Goal: Information Seeking & Learning: Learn about a topic

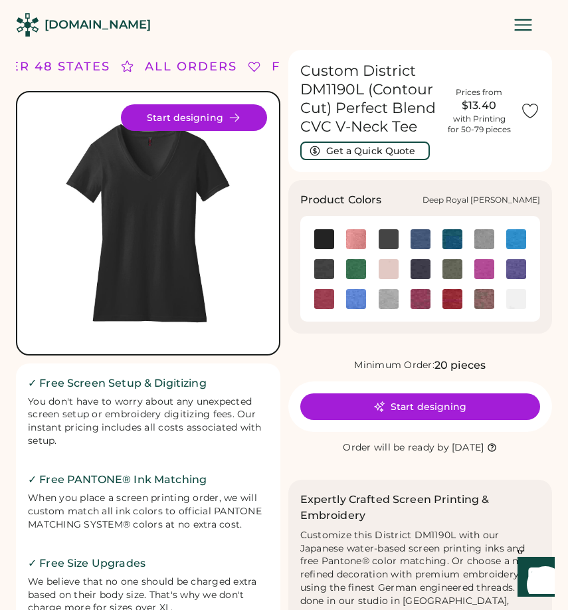
click at [421, 233] on img at bounding box center [421, 239] width 20 height 20
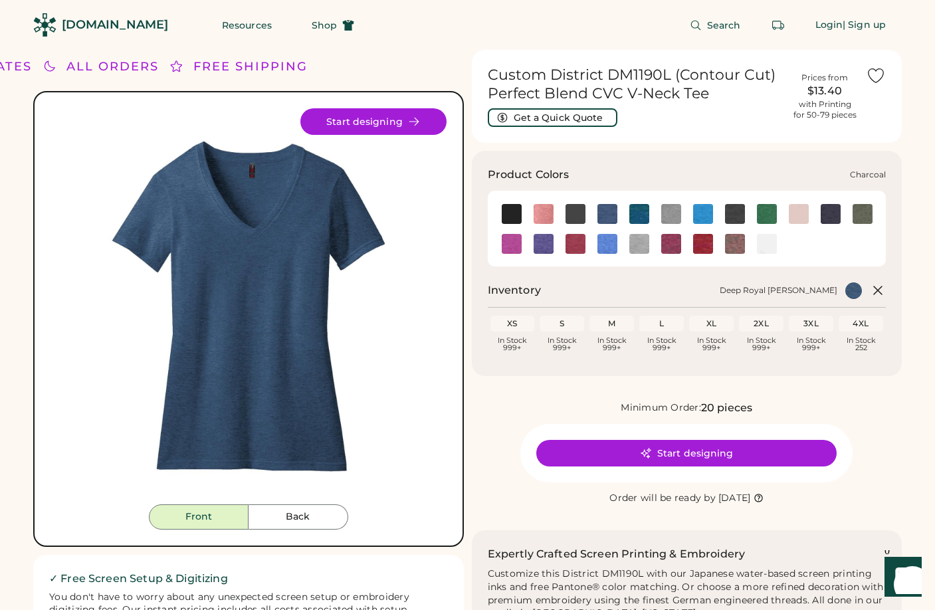
click at [568, 209] on img at bounding box center [576, 214] width 20 height 20
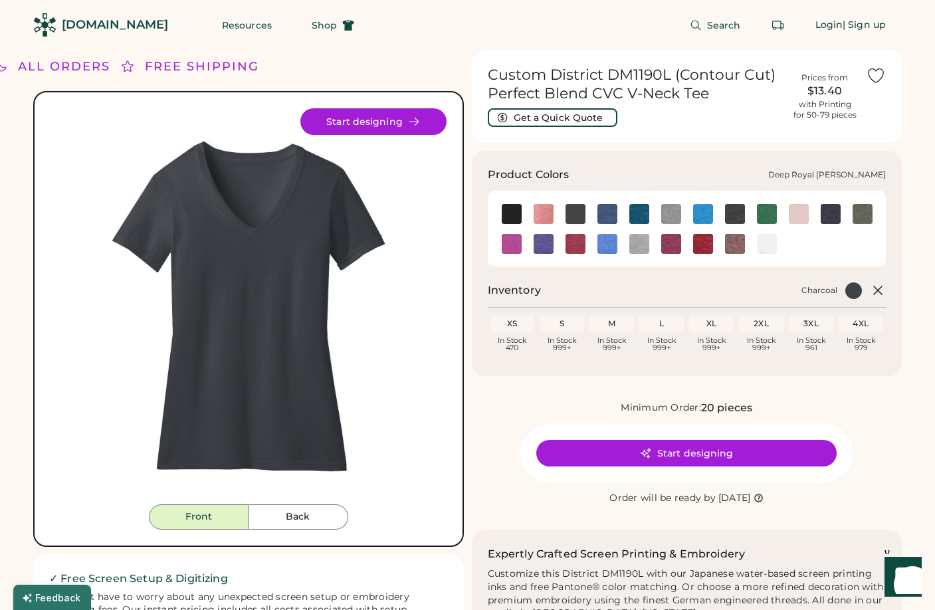
click at [568, 212] on img at bounding box center [608, 214] width 20 height 20
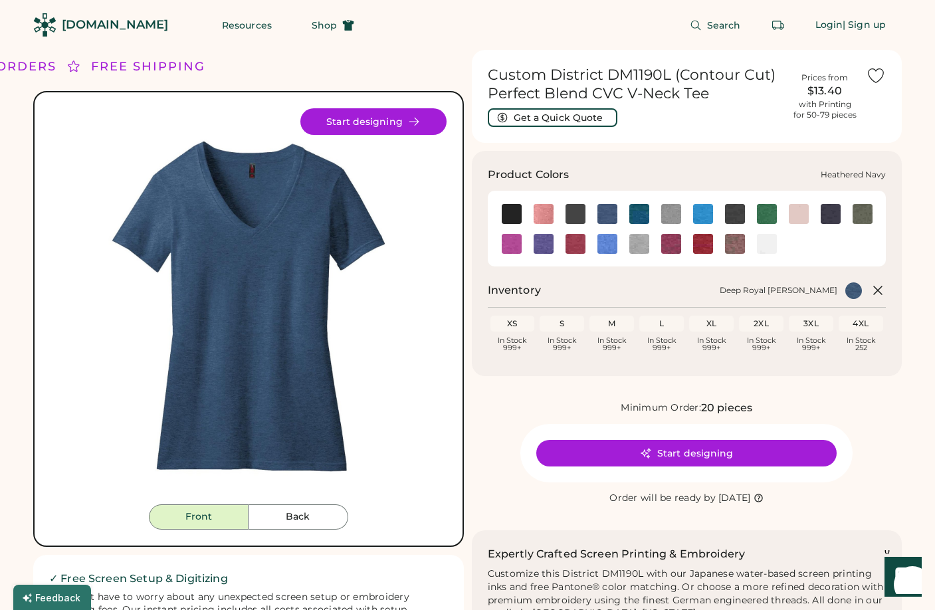
click at [568, 211] on img at bounding box center [831, 214] width 20 height 20
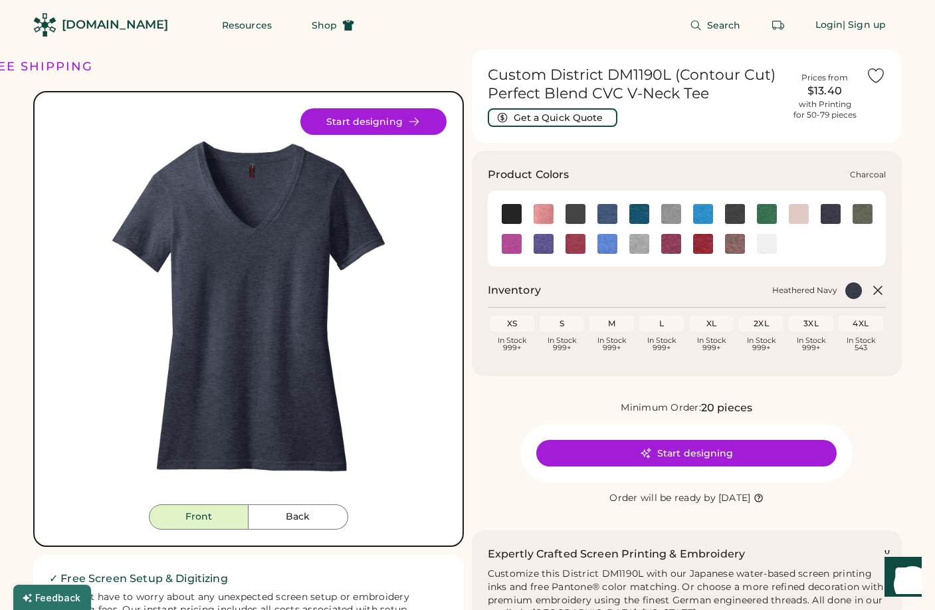
click at [568, 215] on img at bounding box center [576, 214] width 20 height 20
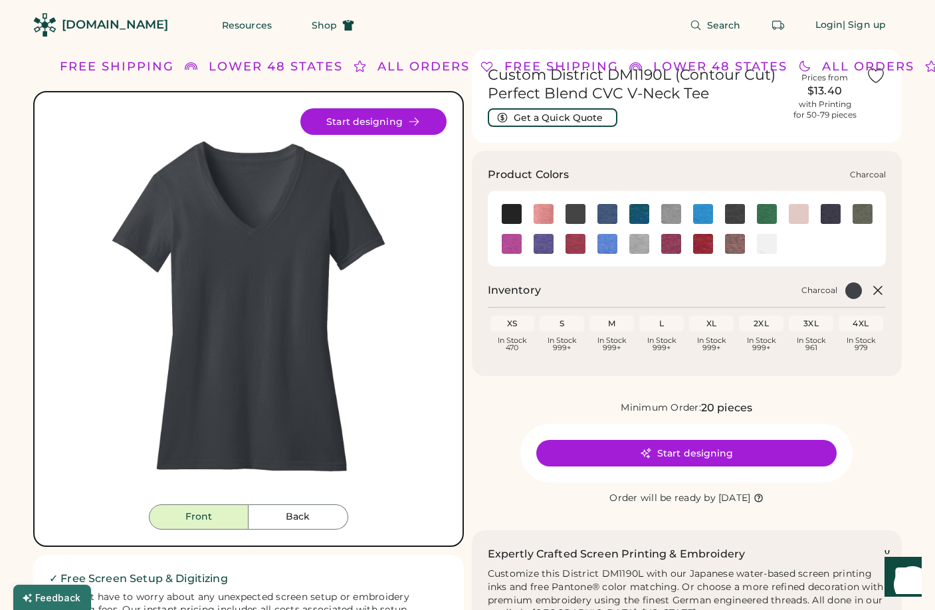
click at [568, 209] on img at bounding box center [576, 214] width 20 height 20
click at [568, 213] on img at bounding box center [831, 214] width 20 height 20
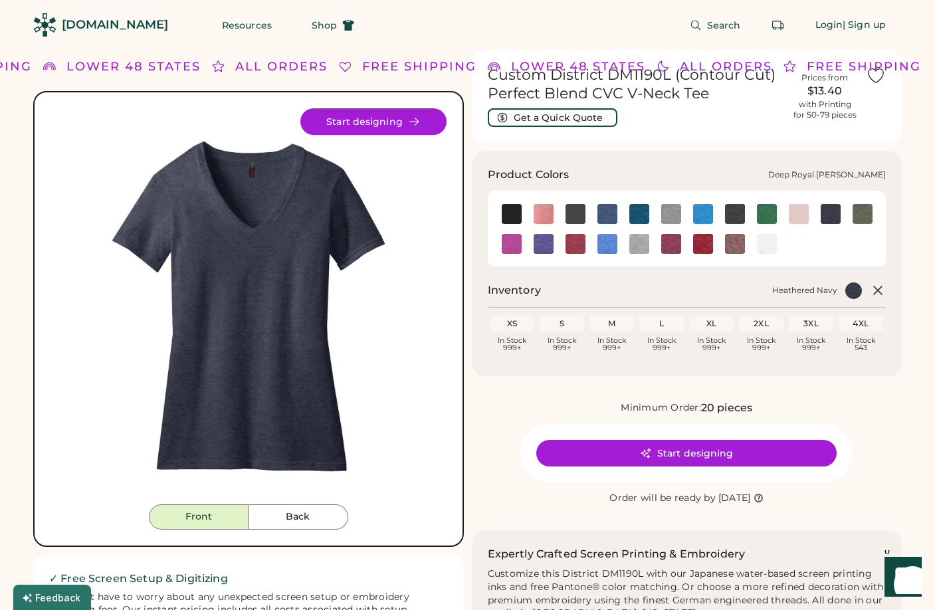
click at [568, 209] on img at bounding box center [608, 214] width 20 height 20
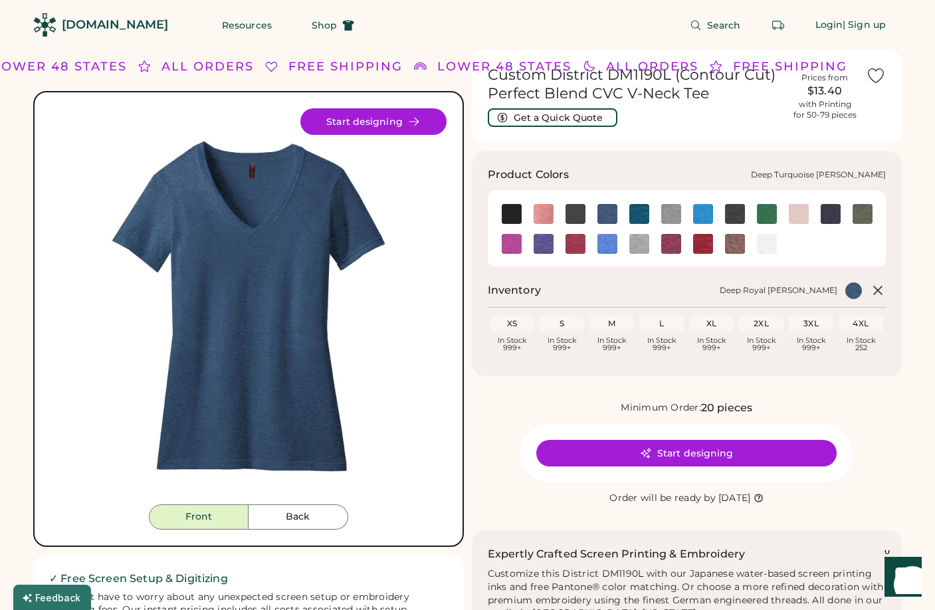
click at [568, 213] on img at bounding box center [639, 214] width 20 height 20
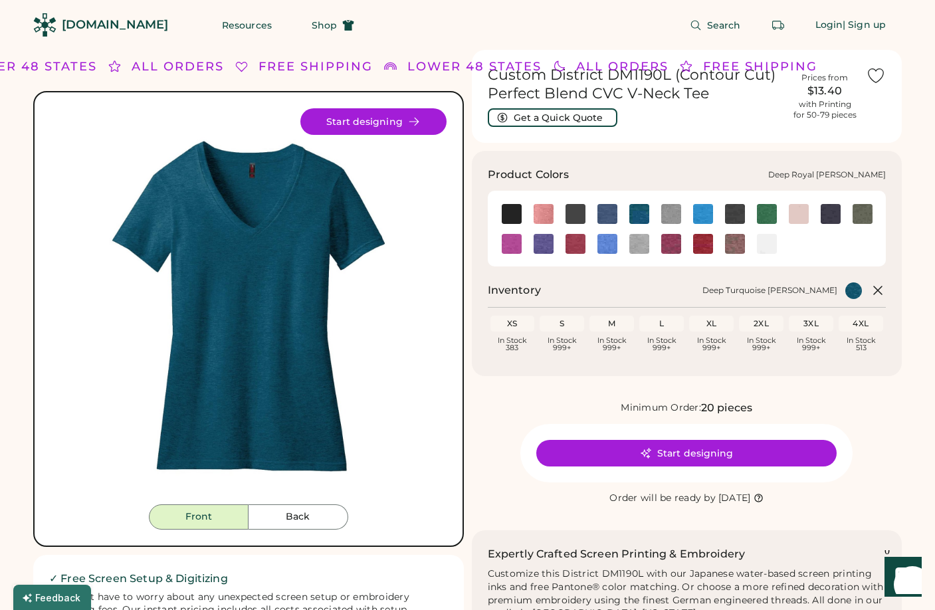
click at [568, 212] on img at bounding box center [608, 214] width 20 height 20
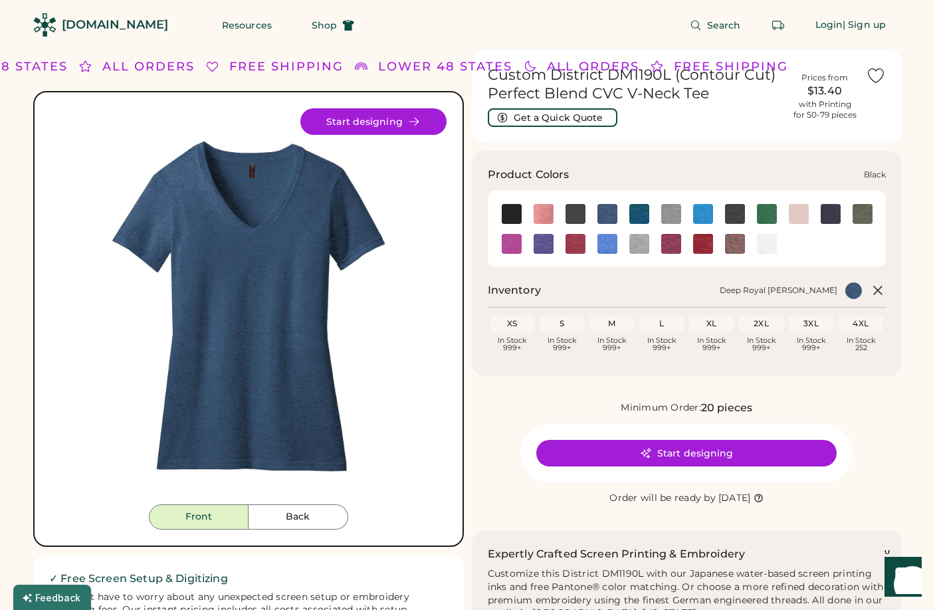
click at [508, 205] on img at bounding box center [512, 214] width 20 height 20
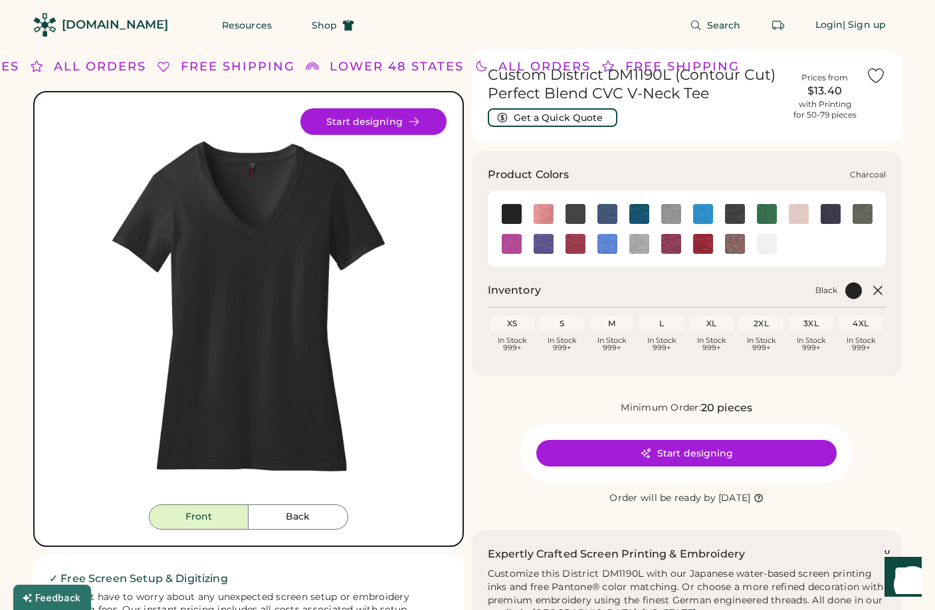
click at [568, 215] on img at bounding box center [576, 214] width 20 height 20
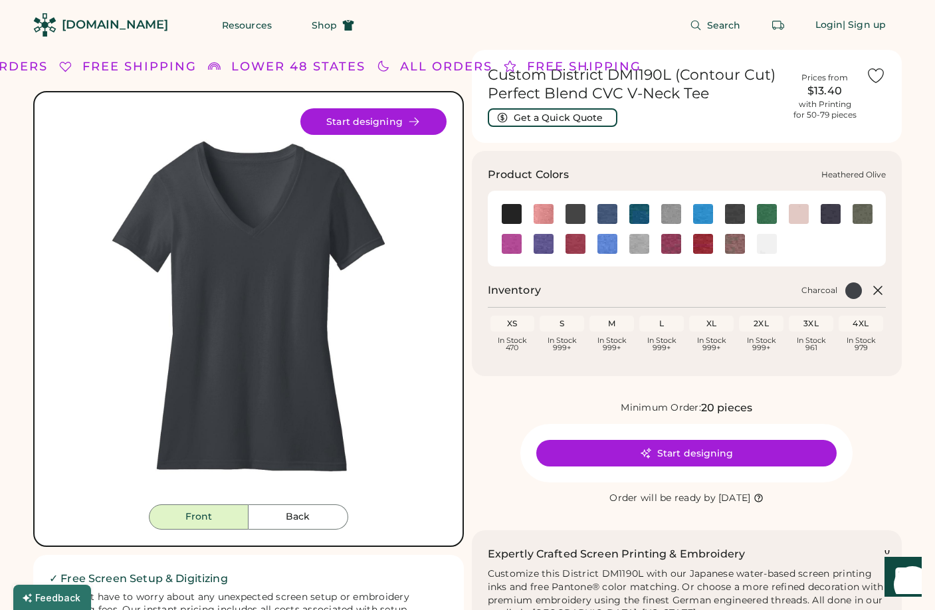
click at [568, 209] on img at bounding box center [863, 214] width 20 height 20
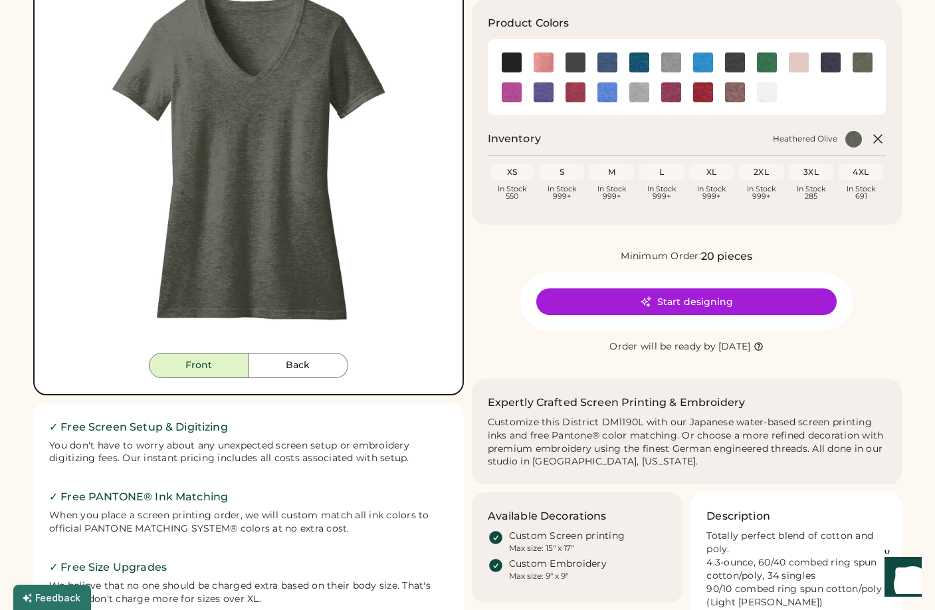
scroll to position [162, 0]
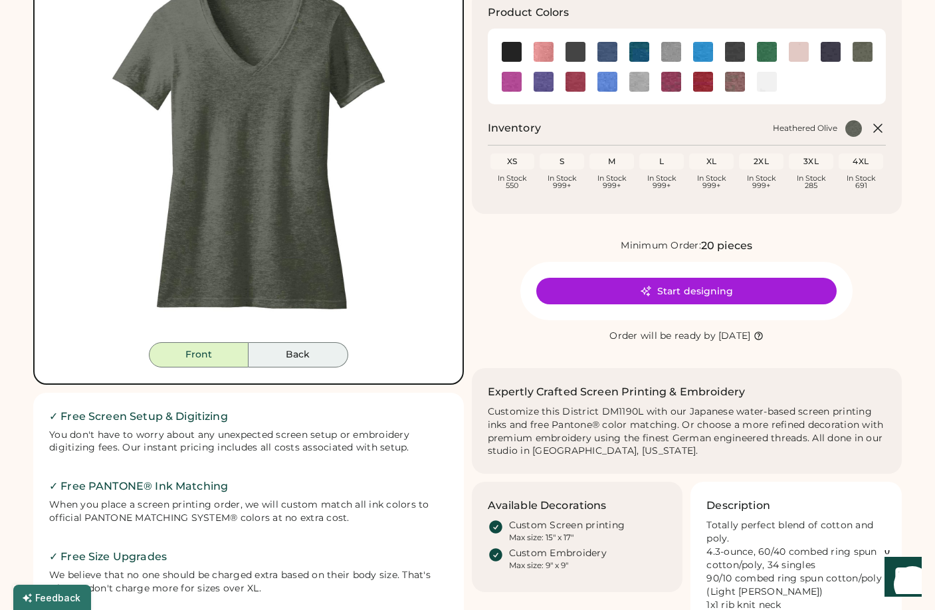
click at [300, 353] on button "Back" at bounding box center [299, 354] width 100 height 25
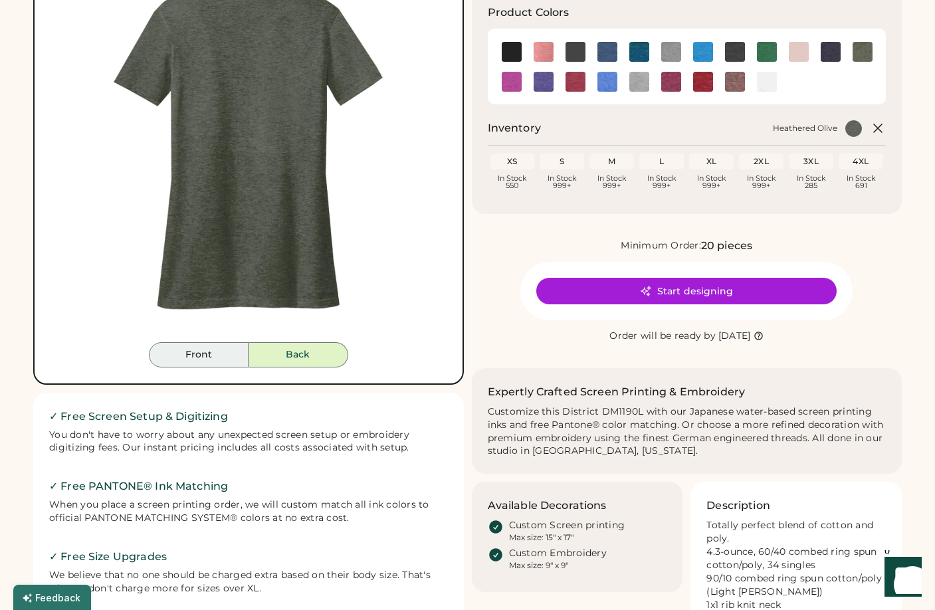
click at [215, 354] on button "Front" at bounding box center [199, 354] width 100 height 25
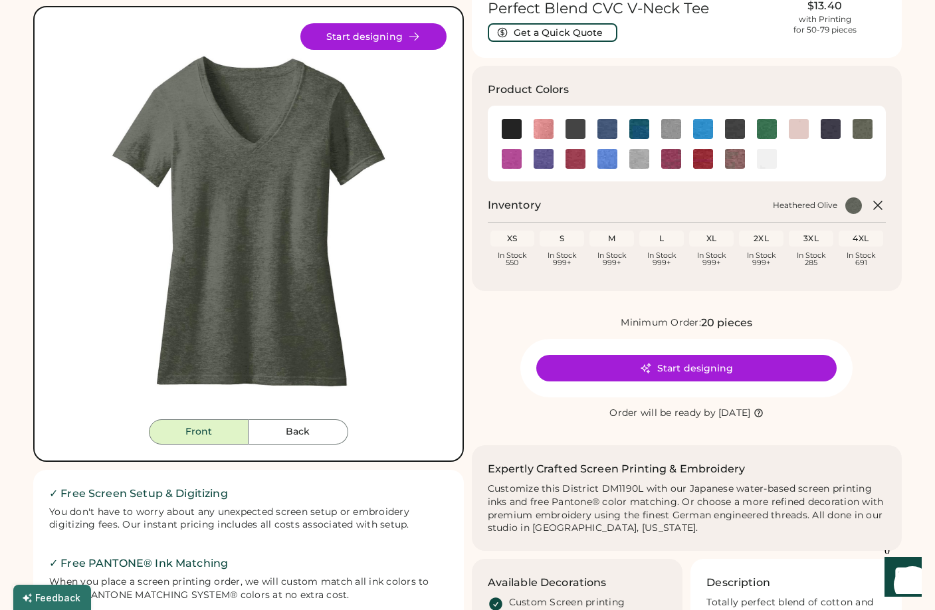
scroll to position [84, 0]
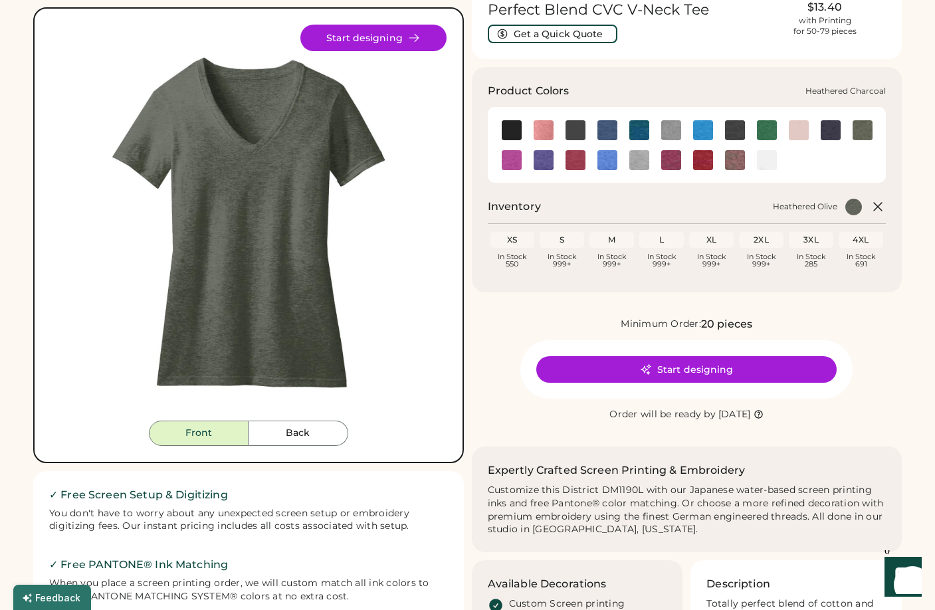
click at [568, 128] on img at bounding box center [735, 130] width 20 height 20
click at [568, 127] on img at bounding box center [831, 130] width 20 height 20
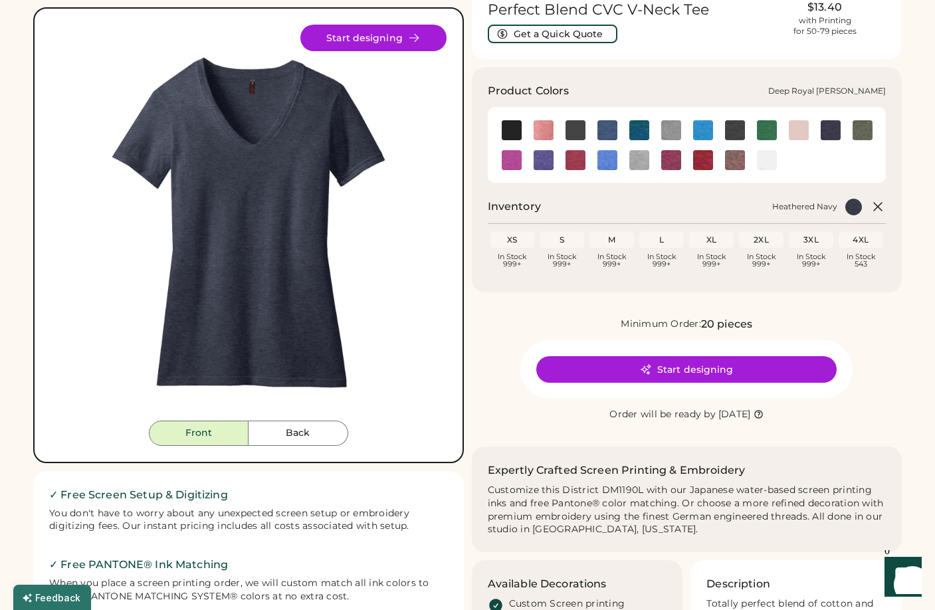
click at [568, 127] on img at bounding box center [608, 130] width 20 height 20
